Goal: Task Accomplishment & Management: Use online tool/utility

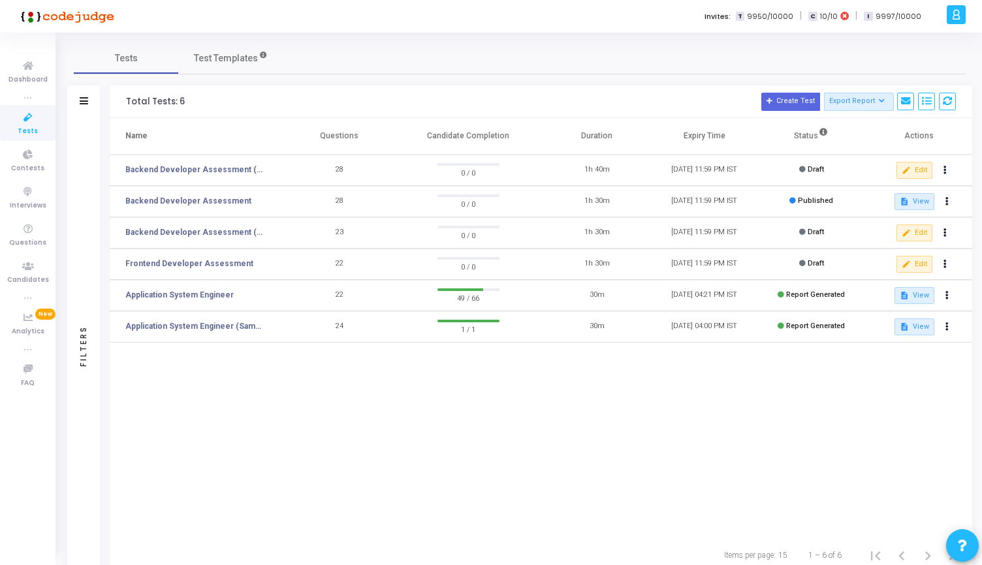
click at [961, 11] on div at bounding box center [956, 14] width 19 height 19
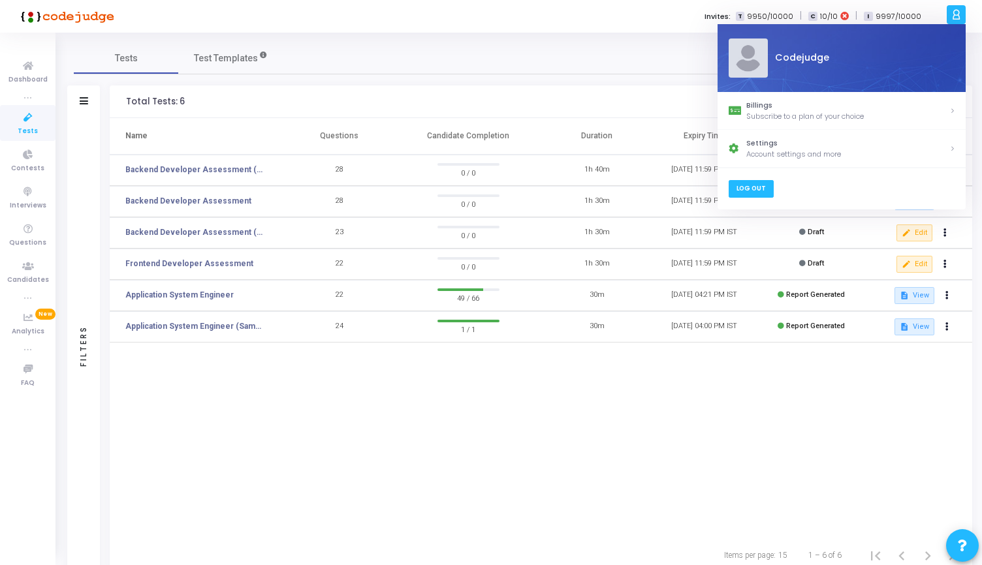
click at [759, 191] on link "Log Out" at bounding box center [750, 189] width 45 height 18
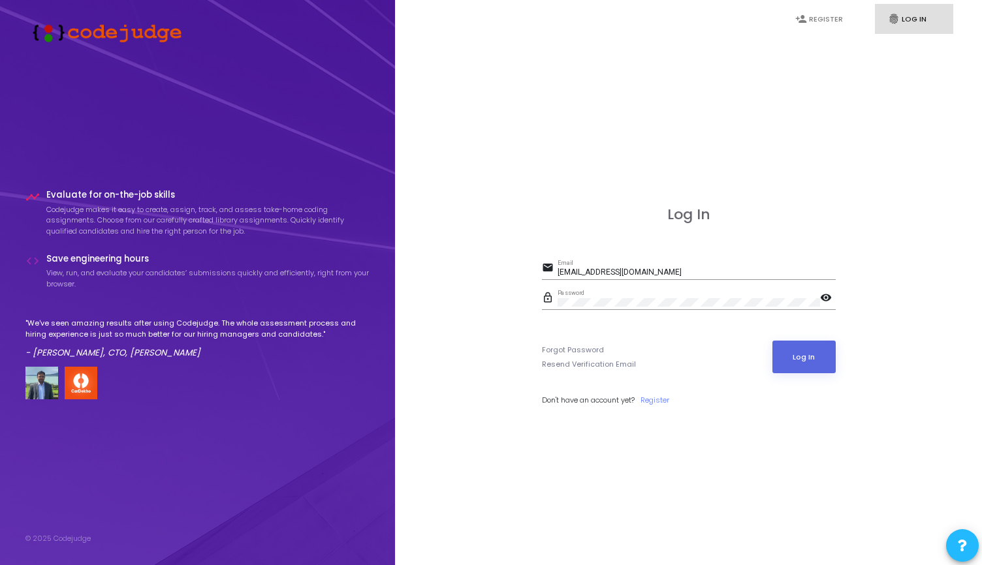
click at [614, 270] on input "[EMAIL_ADDRESS][DOMAIN_NAME]" at bounding box center [697, 272] width 278 height 9
type input "[EMAIL_ADDRESS][DOMAIN_NAME]"
click at [828, 293] on mat-icon "visibility" at bounding box center [828, 299] width 16 height 16
click at [535, 302] on div "Log In email [EMAIL_ADDRESS][DOMAIN_NAME] Email lock_outline Password visibilit…" at bounding box center [688, 320] width 558 height 565
click at [819, 353] on button "Log In" at bounding box center [803, 357] width 63 height 33
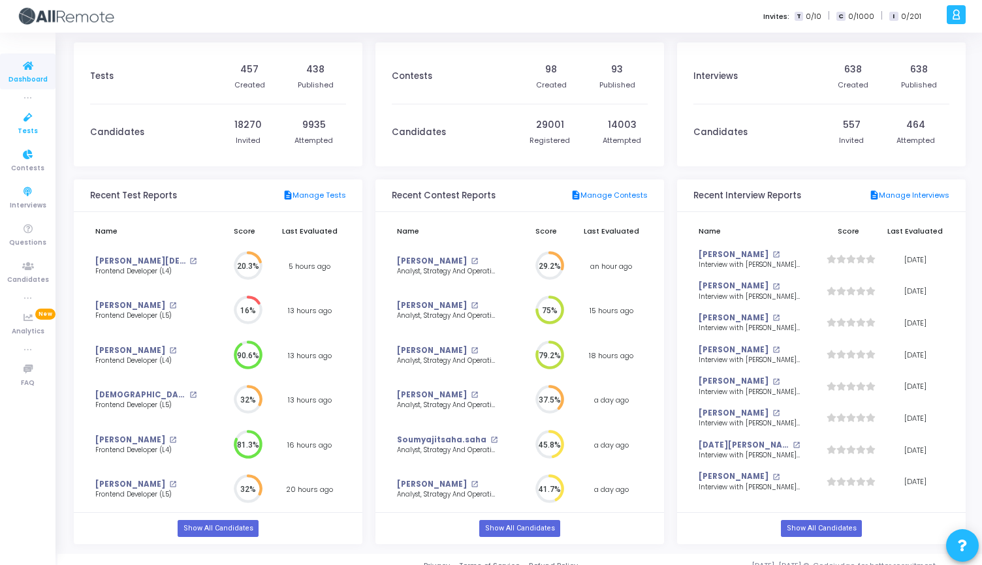
click at [25, 126] on span "Tests" at bounding box center [28, 131] width 20 height 11
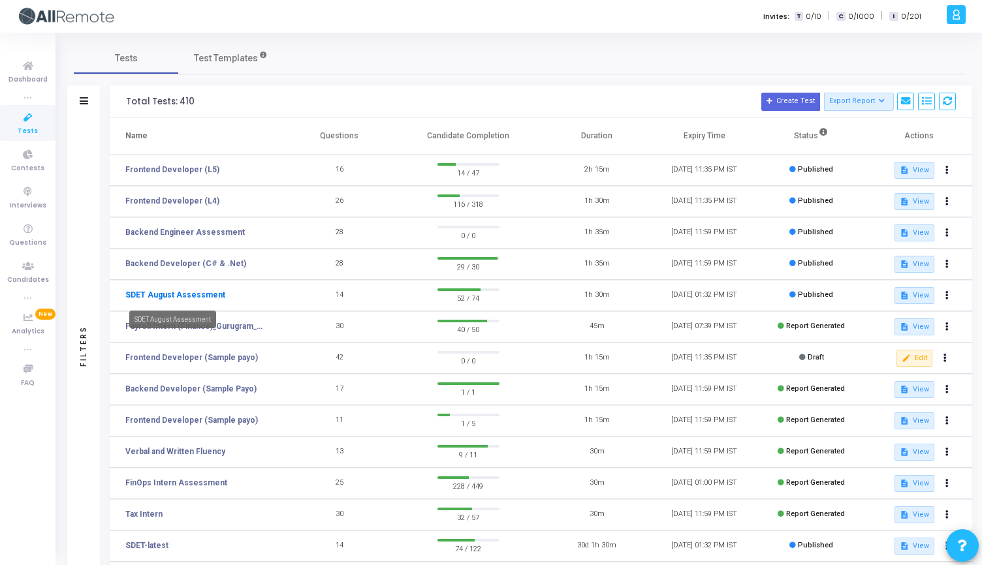
click at [194, 292] on link "SDET August Assessment" at bounding box center [175, 295] width 100 height 12
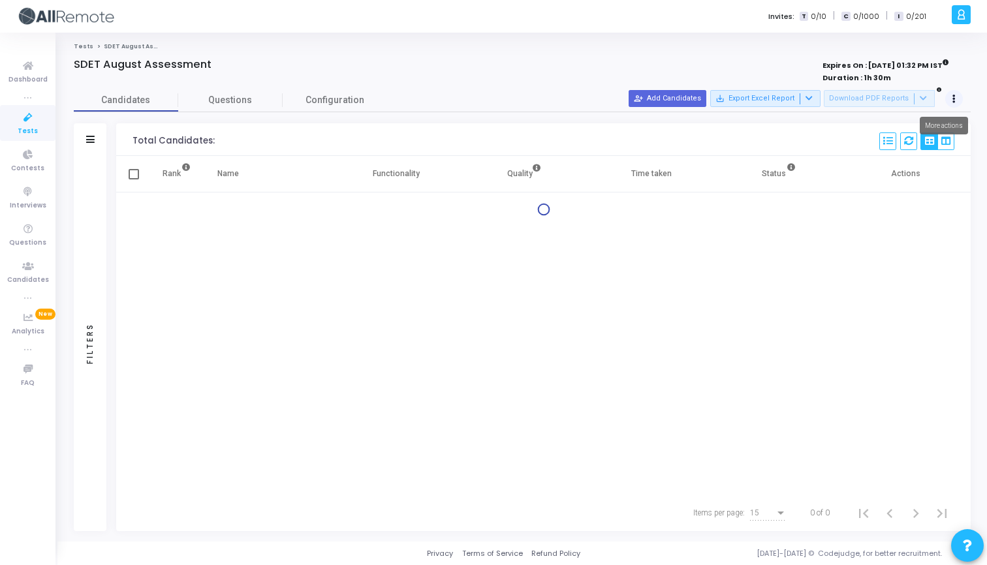
click at [954, 99] on button at bounding box center [954, 99] width 18 height 18
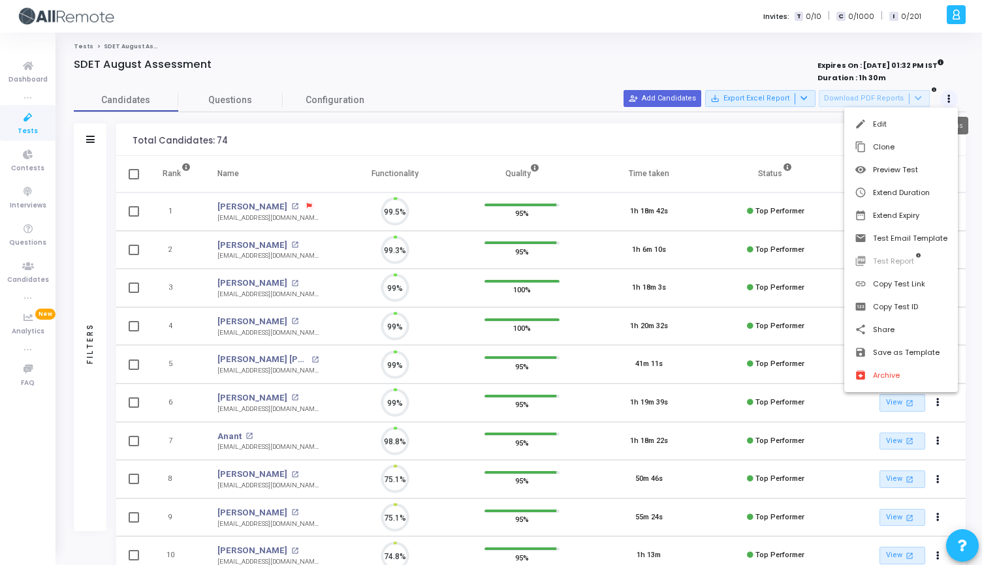
scroll to position [6, 6]
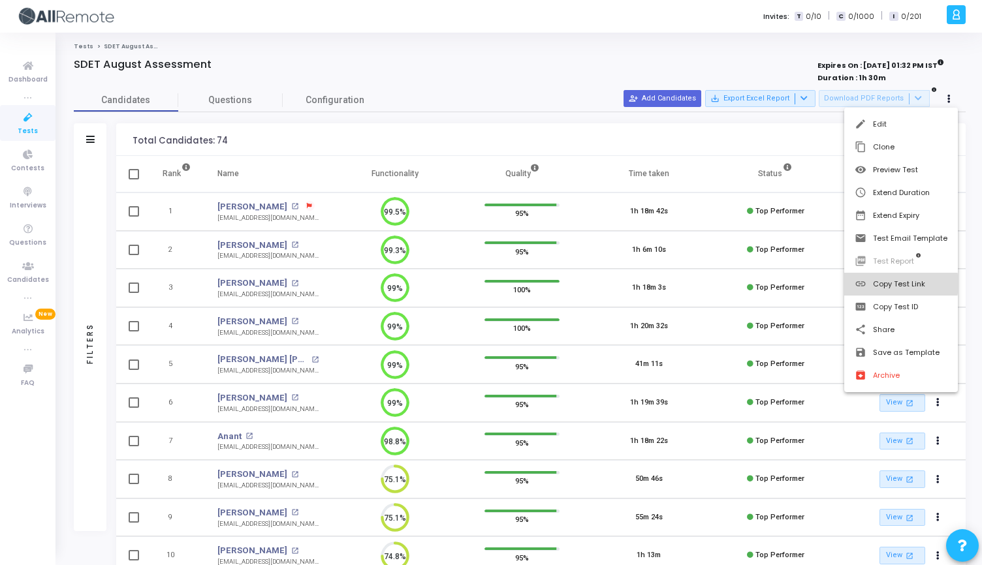
click at [892, 284] on button "link Copy Test Link" at bounding box center [901, 284] width 114 height 23
